Goal: Navigation & Orientation: Find specific page/section

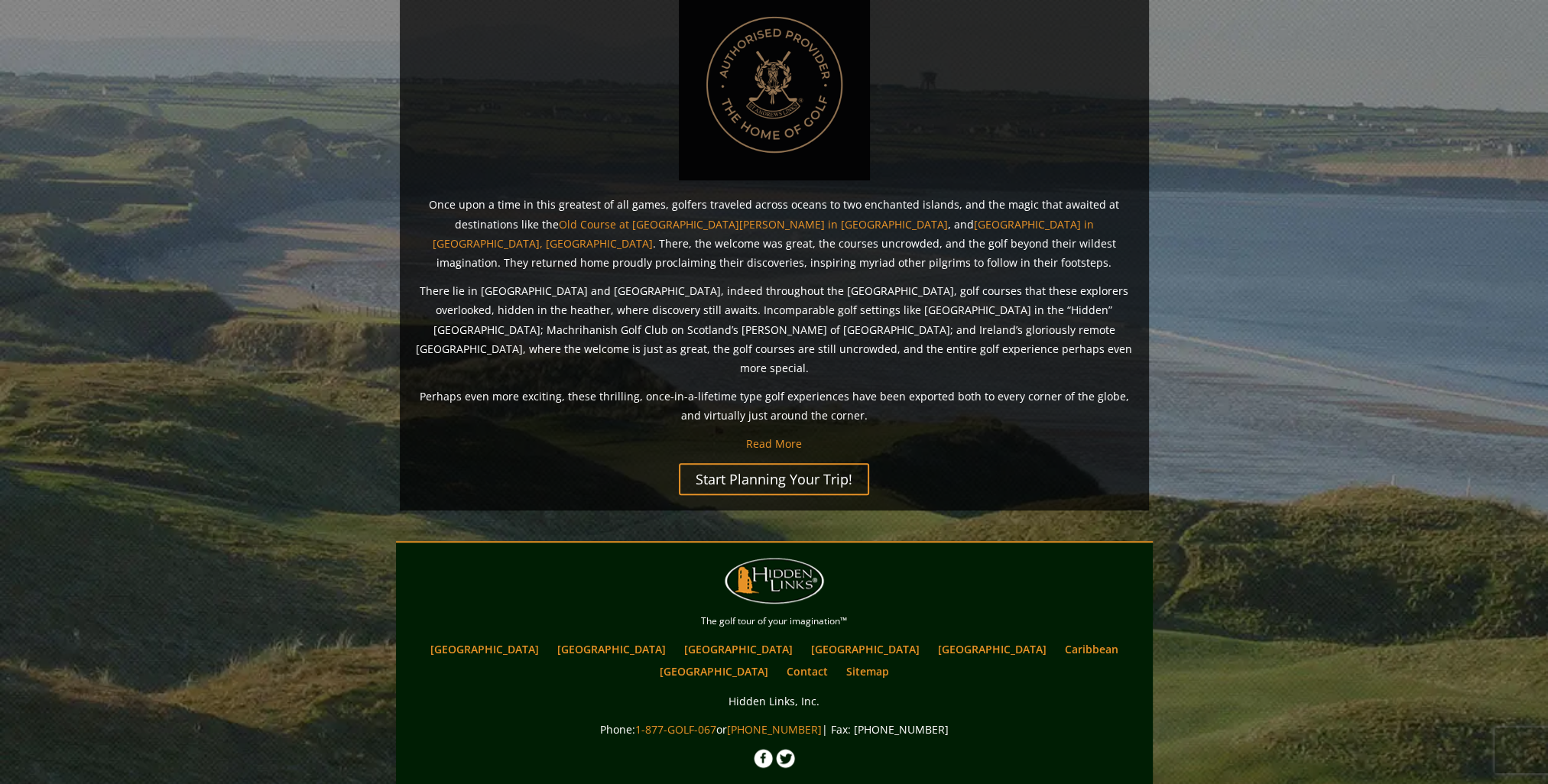
scroll to position [1058, 0]
click at [609, 637] on link "[GEOGRAPHIC_DATA]" at bounding box center [612, 648] width 124 height 22
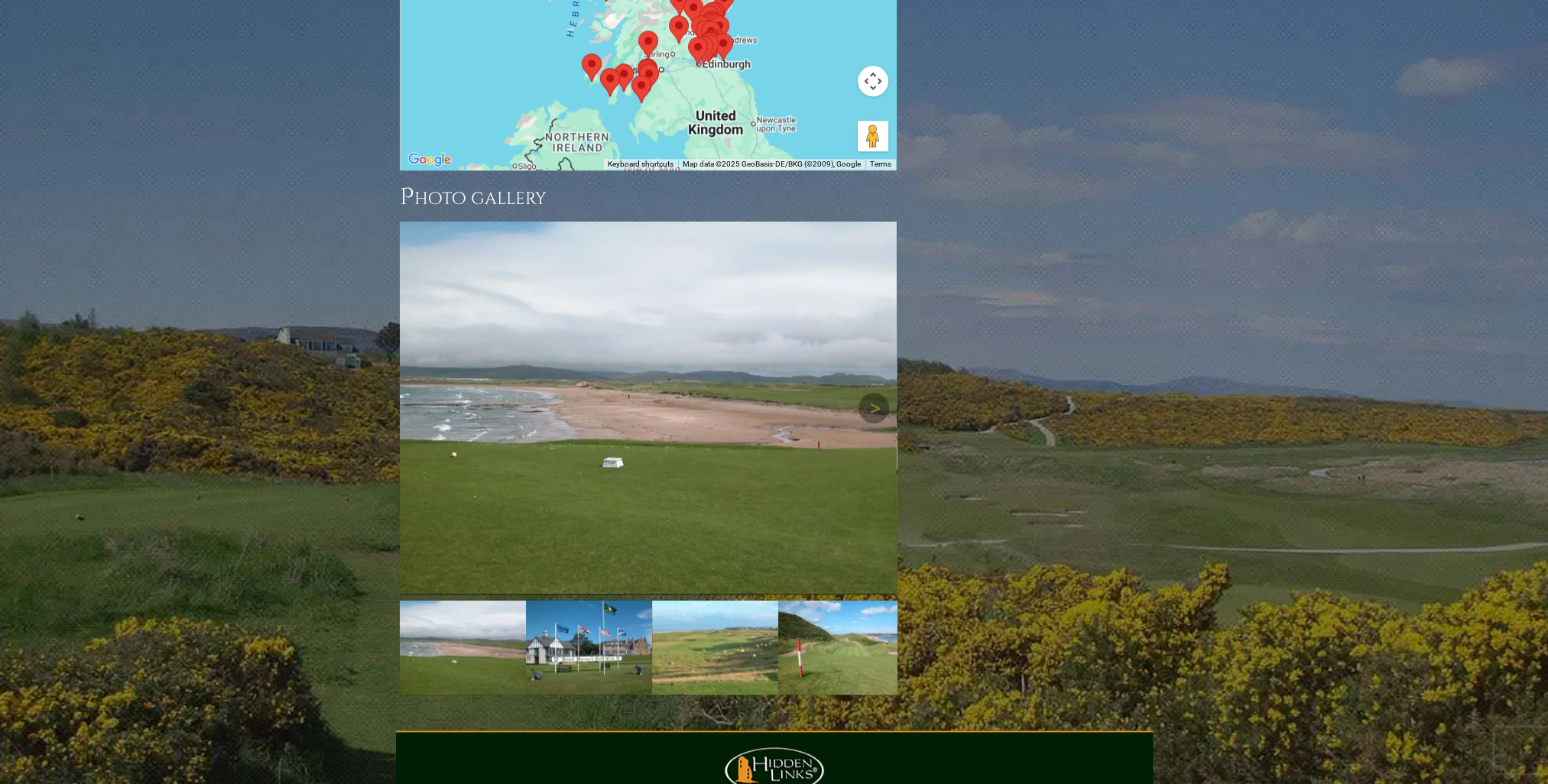
scroll to position [2070, 0]
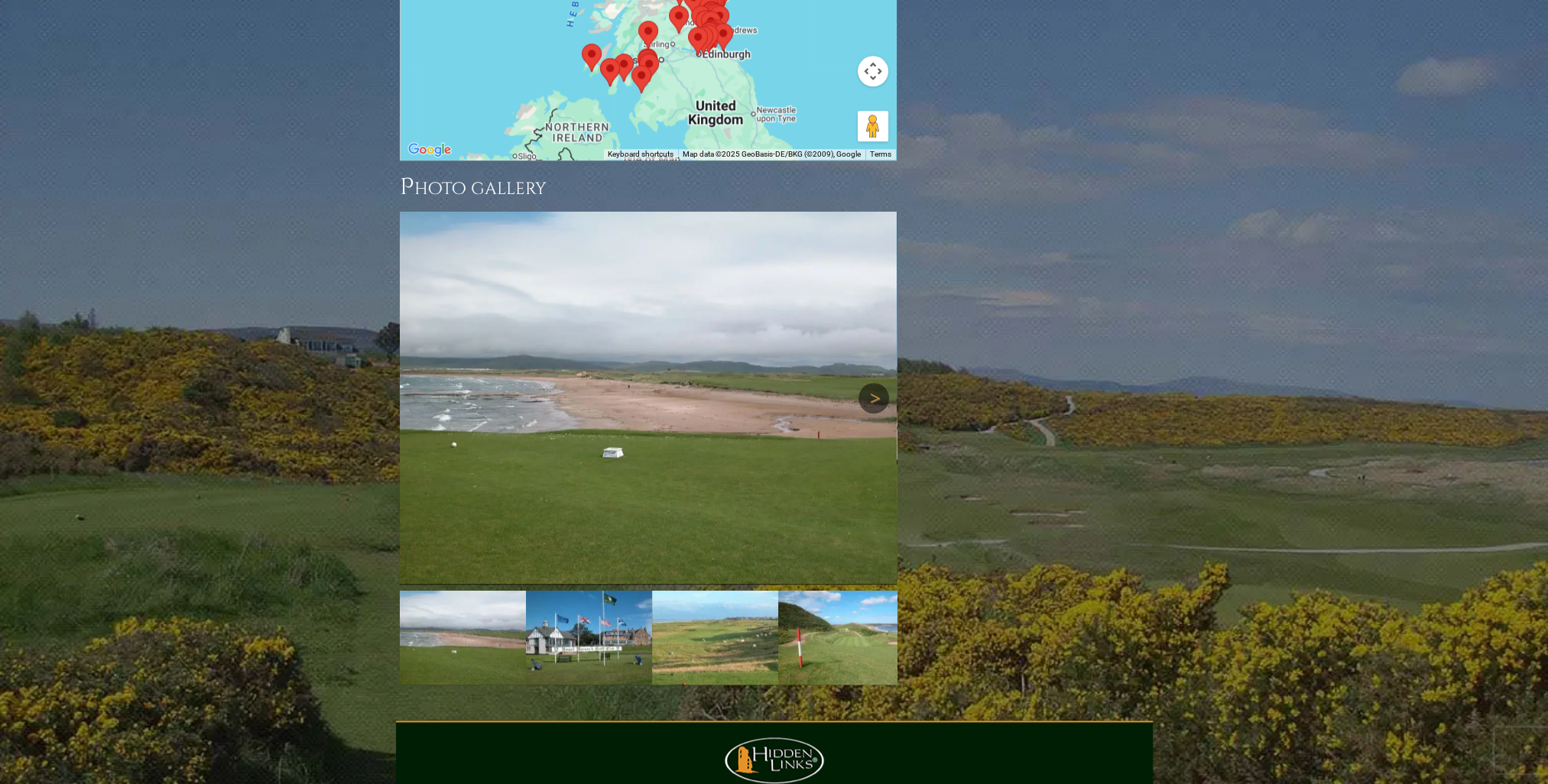
click at [878, 383] on link "Next" at bounding box center [874, 398] width 31 height 31
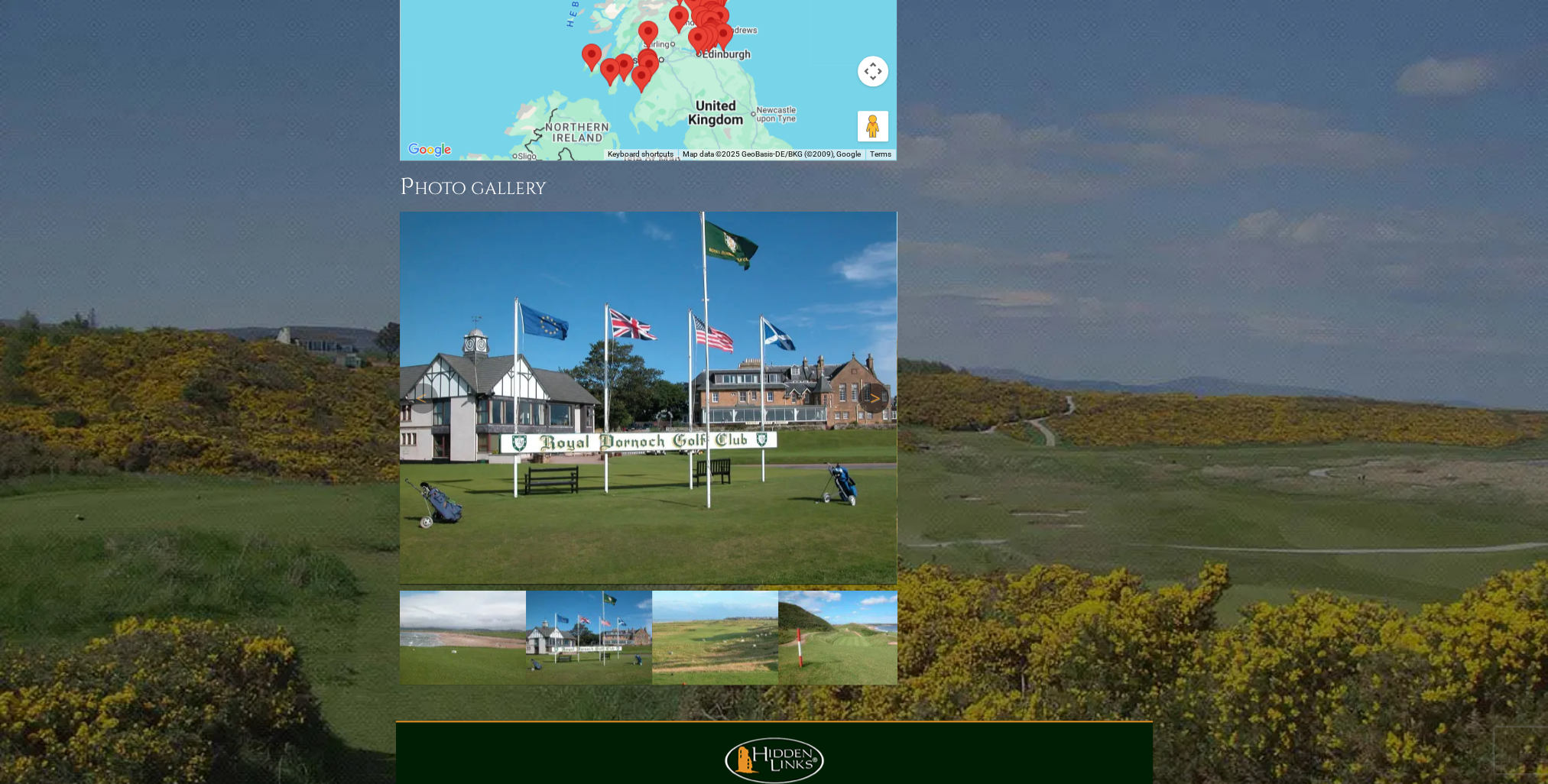
click at [875, 383] on link "Next" at bounding box center [874, 398] width 31 height 31
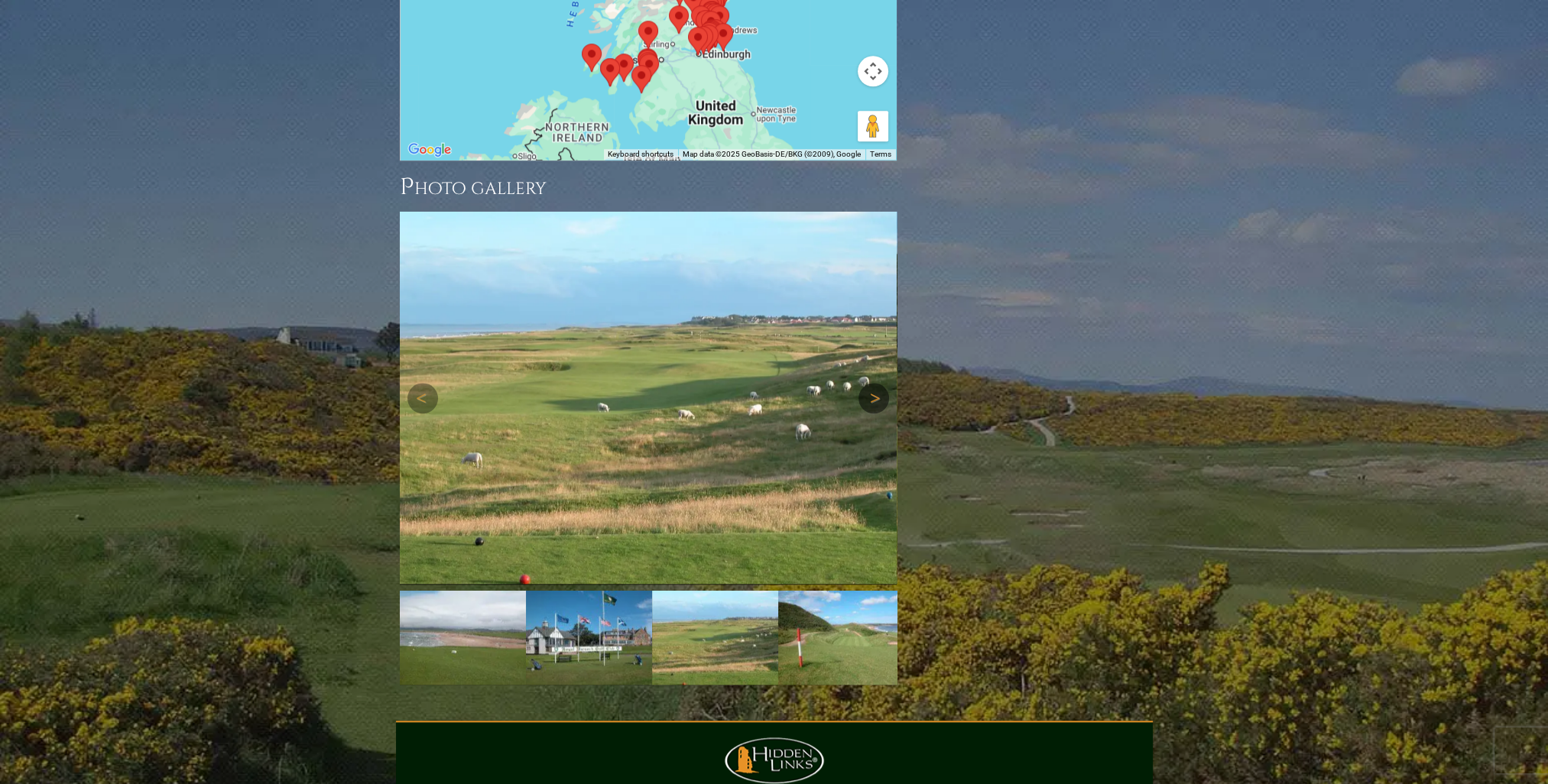
click at [875, 383] on link "Next" at bounding box center [874, 398] width 31 height 31
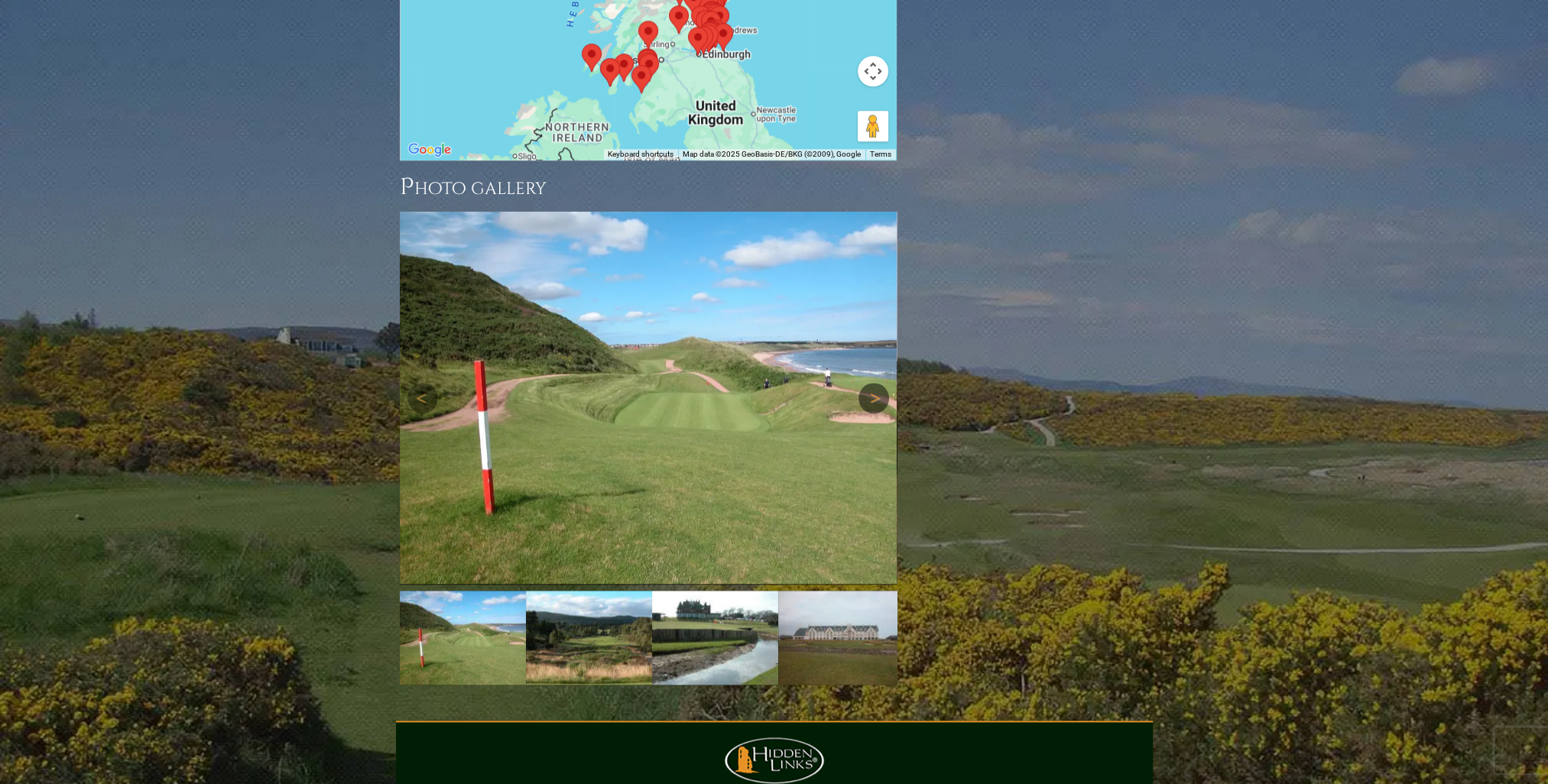
click at [875, 383] on link "Next" at bounding box center [874, 398] width 31 height 31
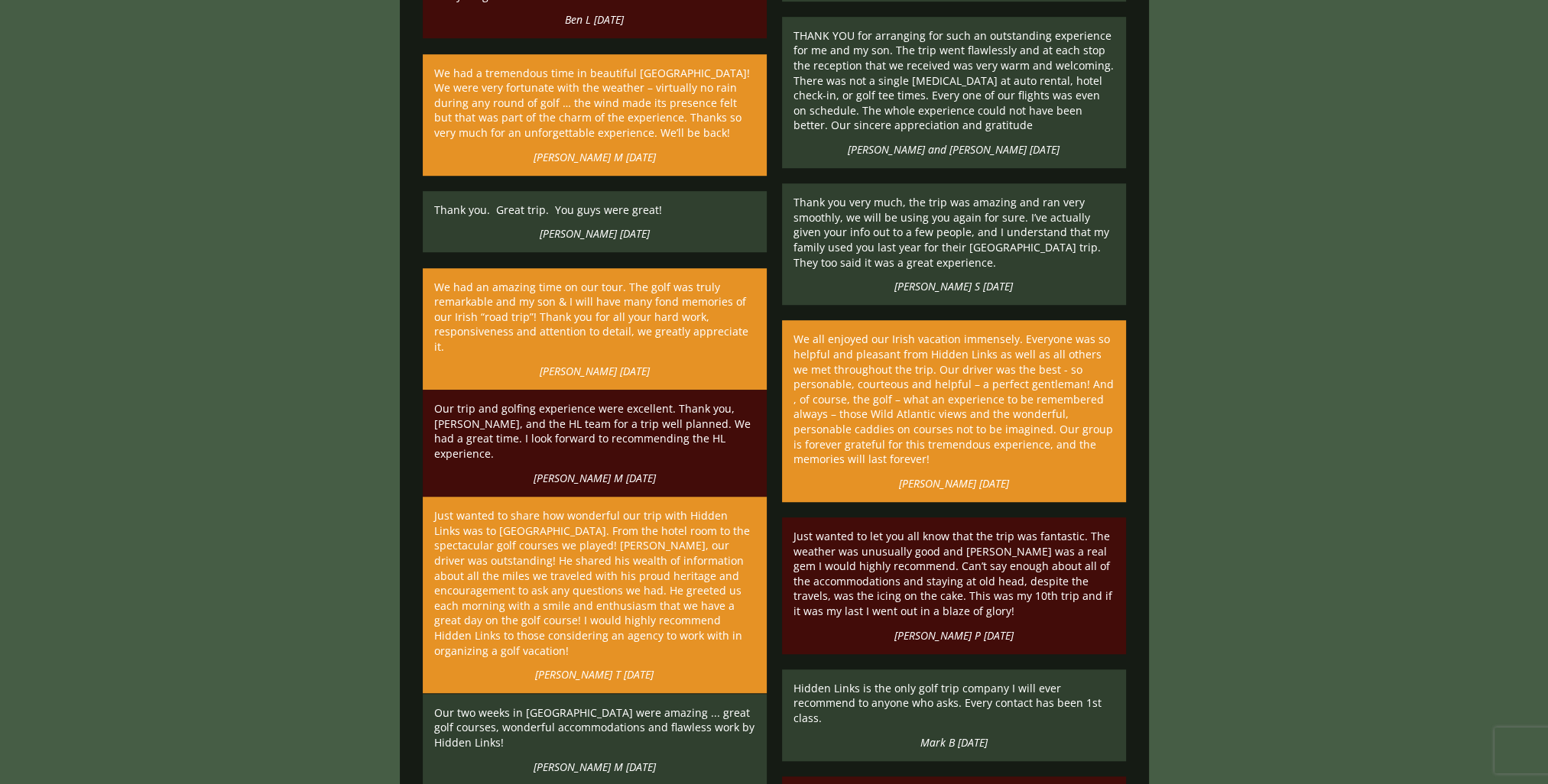
scroll to position [9096, 0]
